Goal: Complete application form

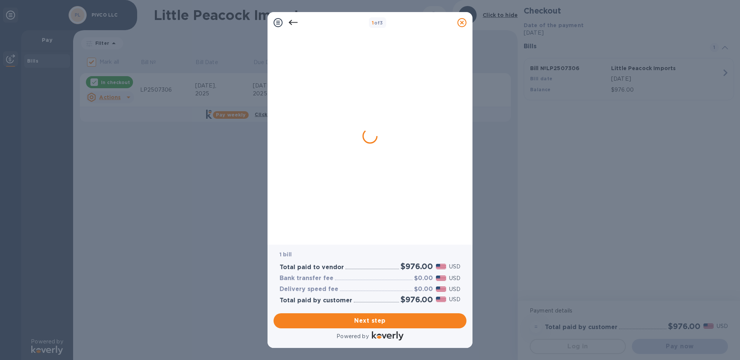
checkbox input "false"
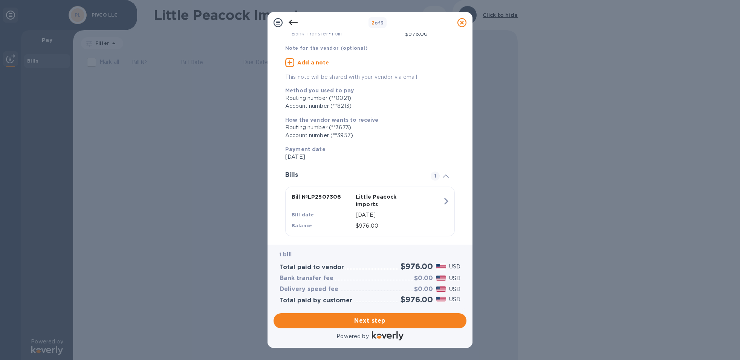
scroll to position [60, 0]
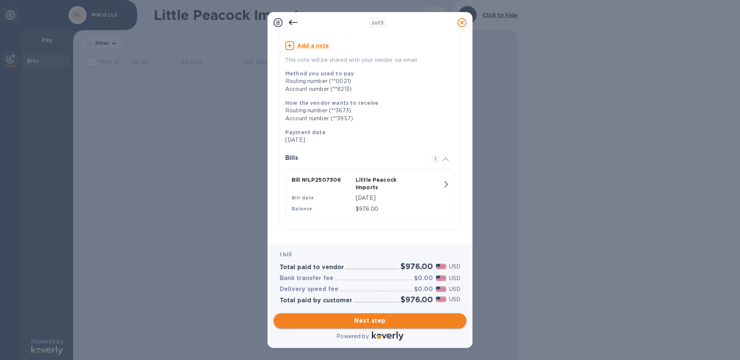
click at [393, 320] on span "Next step" at bounding box center [370, 320] width 181 height 9
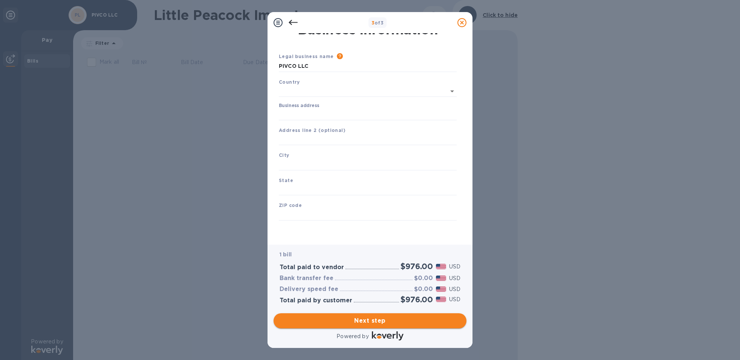
scroll to position [9, 0]
type input "[GEOGRAPHIC_DATA]"
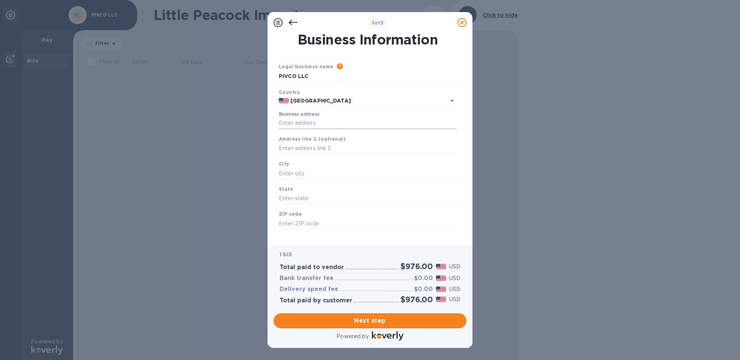
click at [308, 124] on input "Business address" at bounding box center [368, 123] width 178 height 11
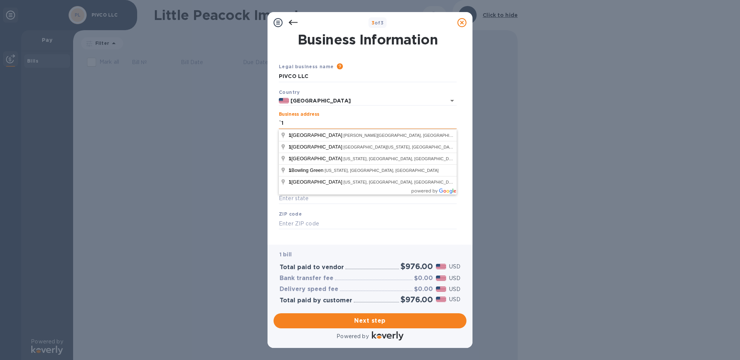
type input "`"
type input "[STREET_ADDRESS]"
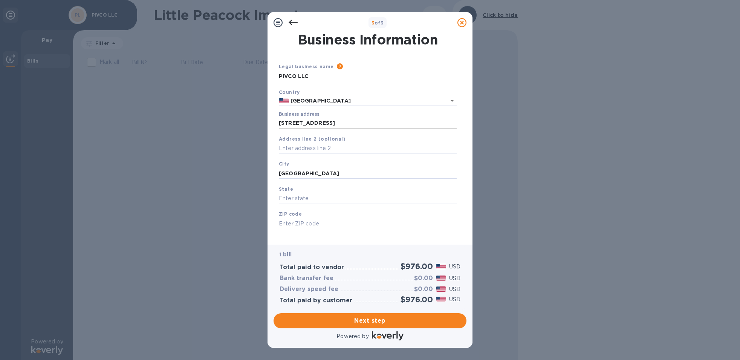
type input "[GEOGRAPHIC_DATA]"
type input "NY"
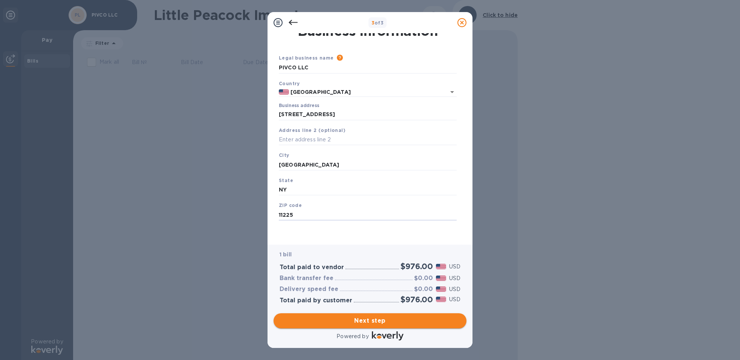
type input "11225"
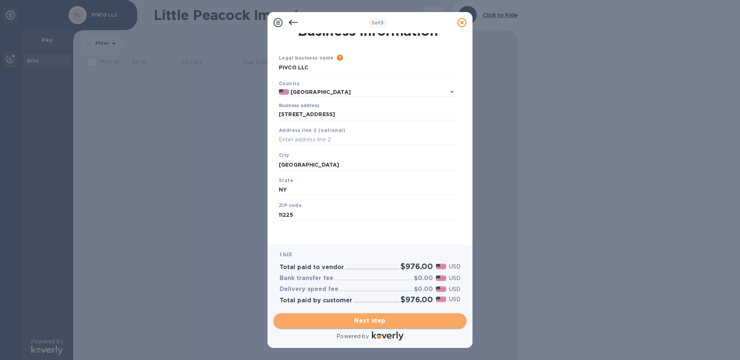
click at [395, 325] on button "Next step" at bounding box center [370, 320] width 193 height 15
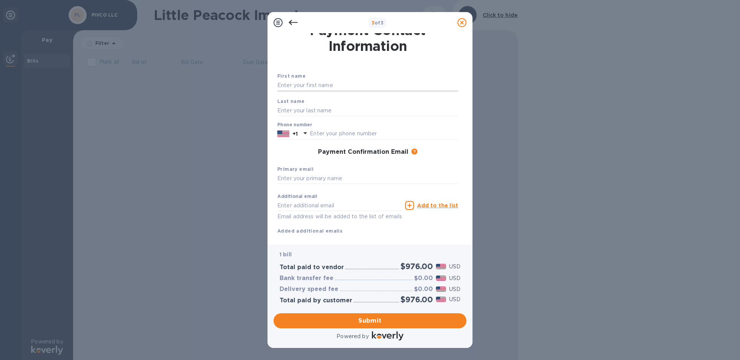
click at [315, 90] on input "text" at bounding box center [367, 85] width 181 height 11
type input "Conor"
type input "[PERSON_NAME]"
type input "3473652042"
click at [294, 176] on input "text" at bounding box center [367, 178] width 181 height 11
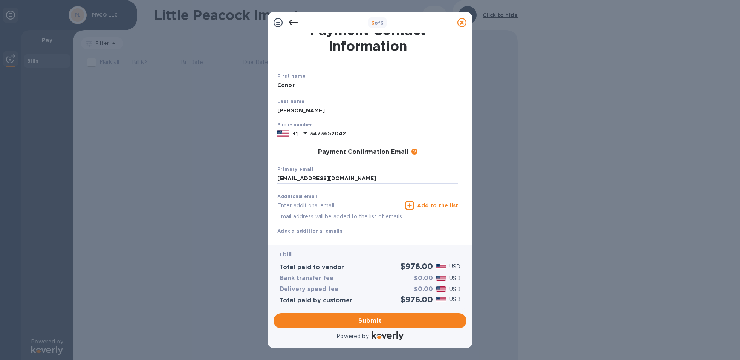
scroll to position [27, 0]
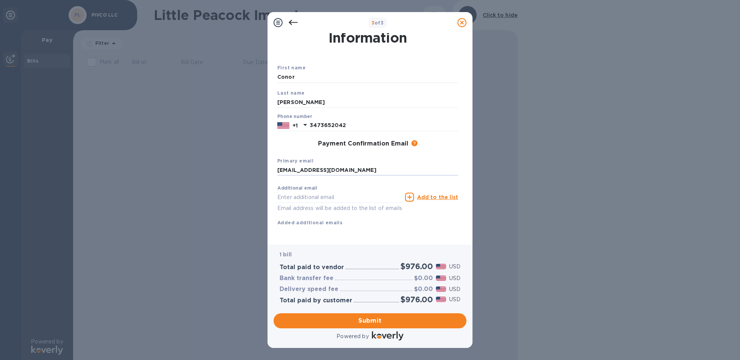
type input "[EMAIL_ADDRESS][DOMAIN_NAME]"
click at [395, 226] on div "First name Conor Last name [PERSON_NAME] Phone number [PHONE_NUMBER] Payment Co…" at bounding box center [367, 151] width 181 height 175
click at [365, 319] on span "Submit" at bounding box center [370, 320] width 181 height 9
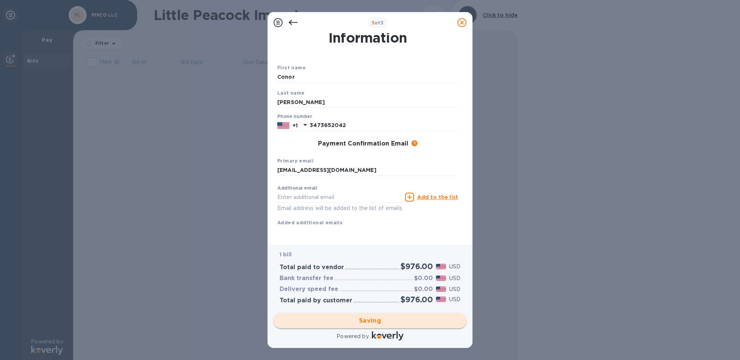
scroll to position [0, 0]
